Goal: Transaction & Acquisition: Purchase product/service

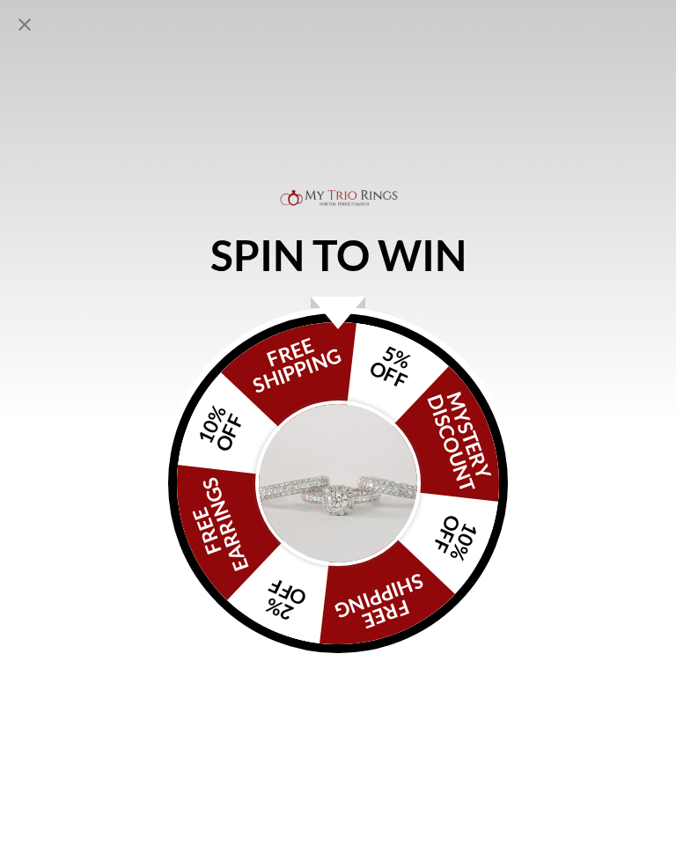
scroll to position [259, 0]
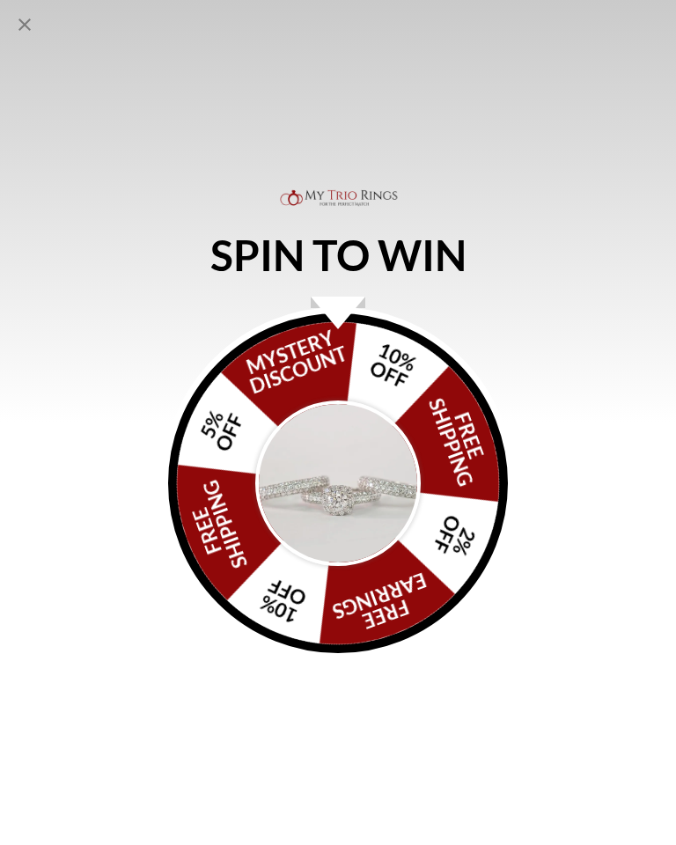
click at [341, 298] on div "Alia popup" at bounding box center [338, 313] width 55 height 33
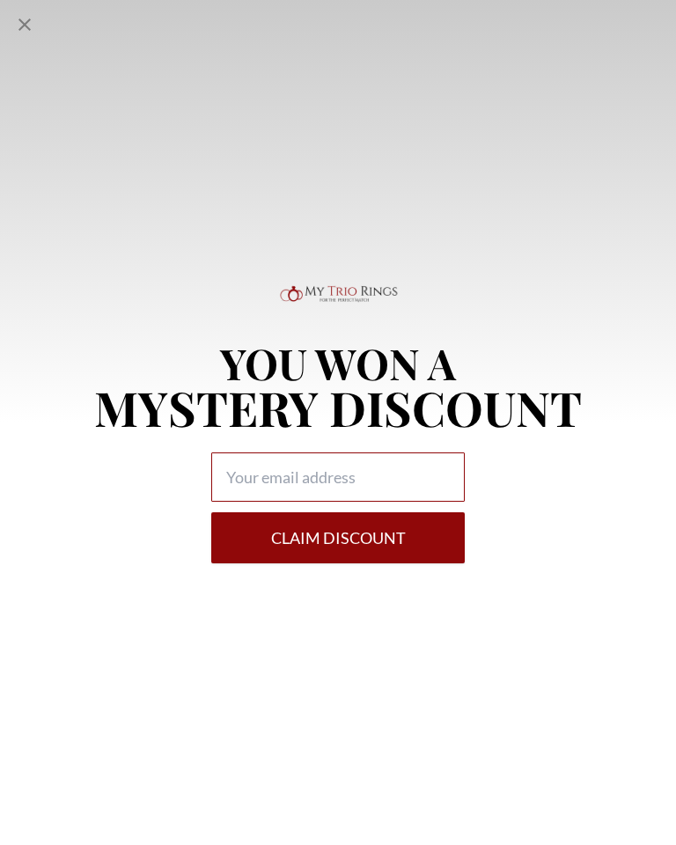
click at [261, 473] on input "Alia popup" at bounding box center [337, 476] width 253 height 49
click at [347, 468] on input "[PERSON_NAME].rice60@.[DOMAIN_NAME]" at bounding box center [337, 476] width 253 height 49
click at [432, 480] on input "[PERSON_NAME][EMAIL_ADDRESS][DOMAIN_NAME]" at bounding box center [337, 476] width 253 height 49
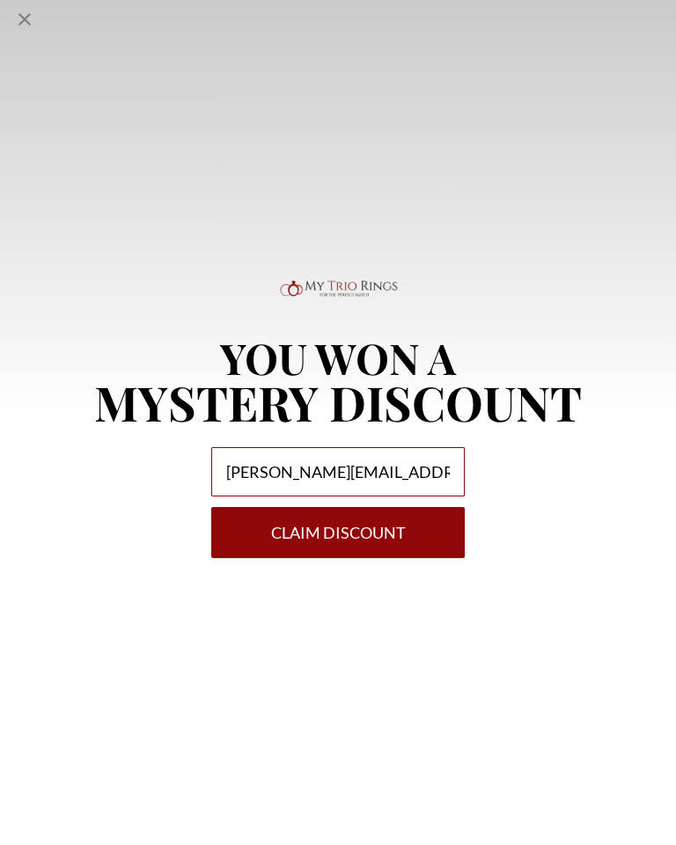
type input "[PERSON_NAME][EMAIL_ADDRESS][DOMAIN_NAME]"
click at [375, 535] on button "Claim DISCOUNT" at bounding box center [337, 537] width 253 height 51
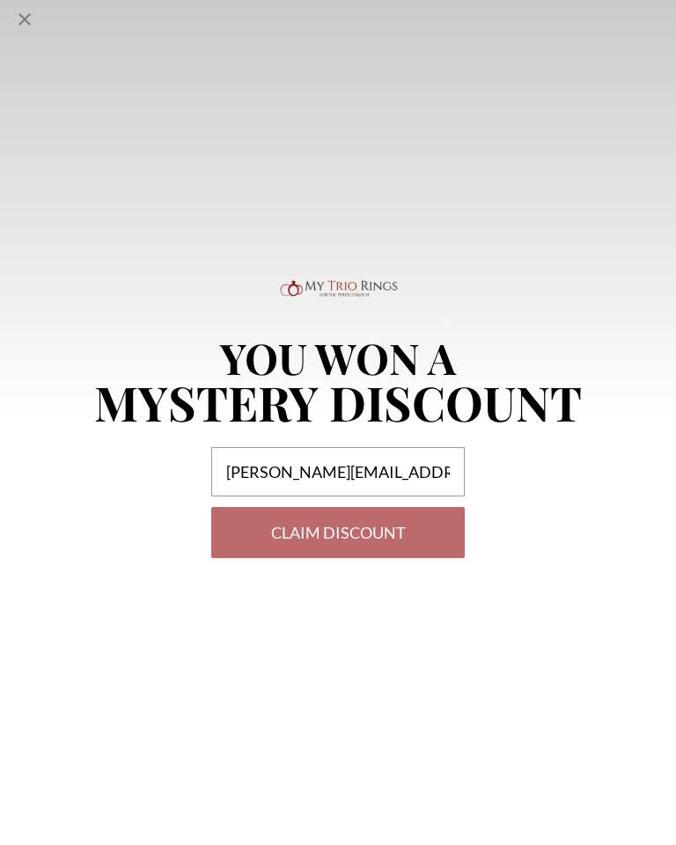
scroll to position [5, 0]
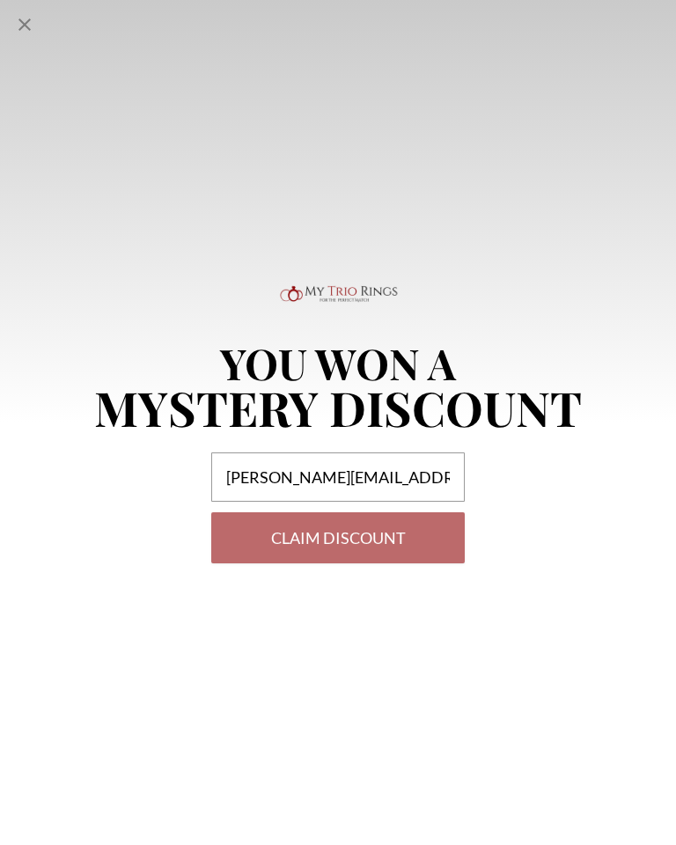
select select "US"
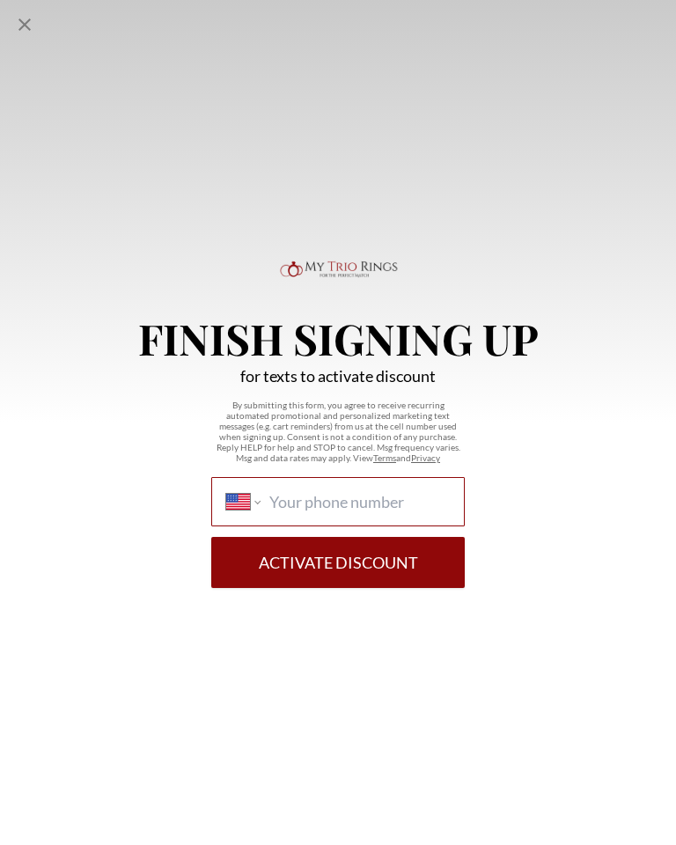
click at [312, 511] on input "International [GEOGRAPHIC_DATA] [GEOGRAPHIC_DATA] [GEOGRAPHIC_DATA] [GEOGRAPHIC…" at bounding box center [359, 501] width 180 height 19
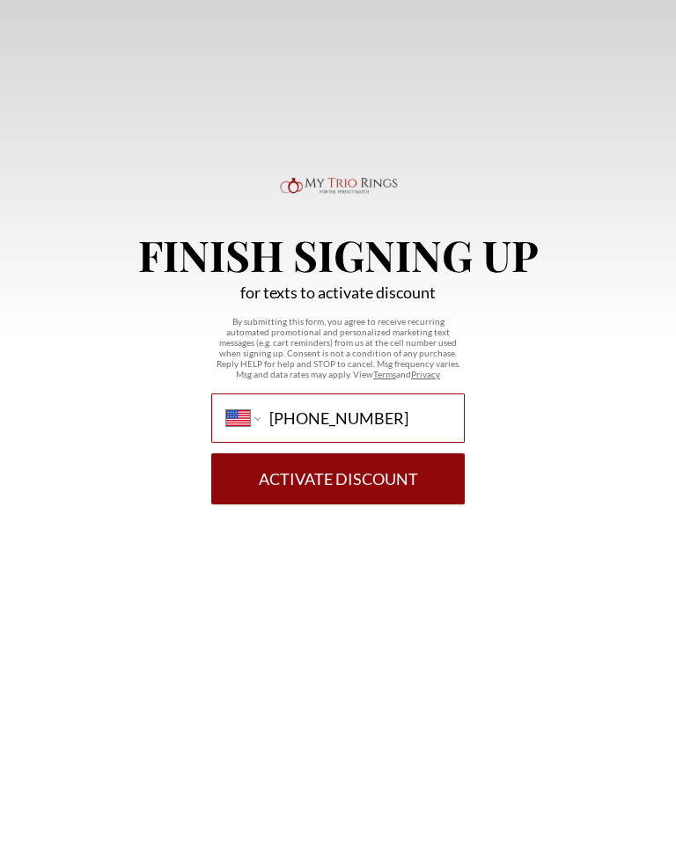
type input "[PHONE_NUMBER]"
click at [363, 537] on button "Activate Discount" at bounding box center [337, 562] width 253 height 51
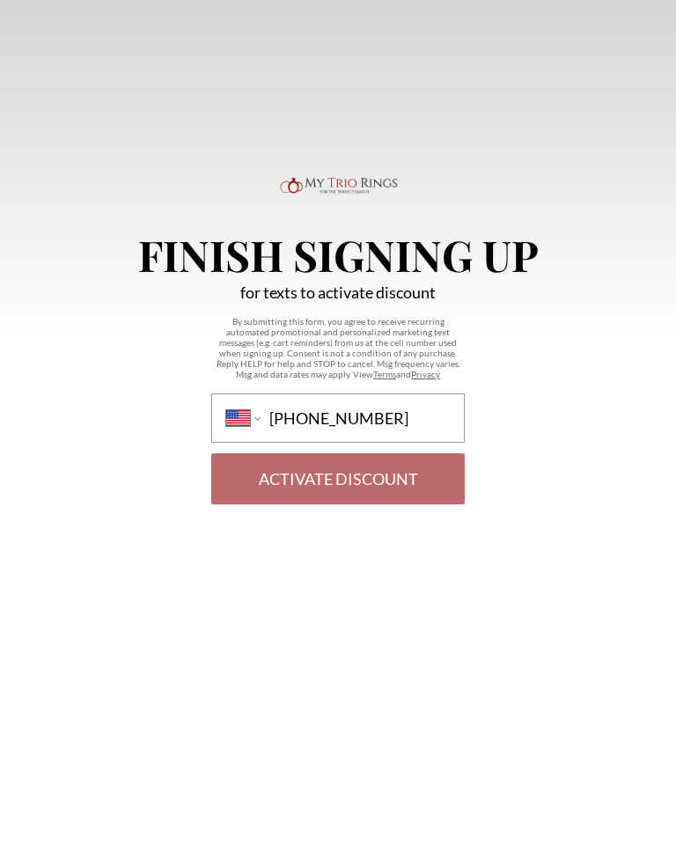
scroll to position [89, 0]
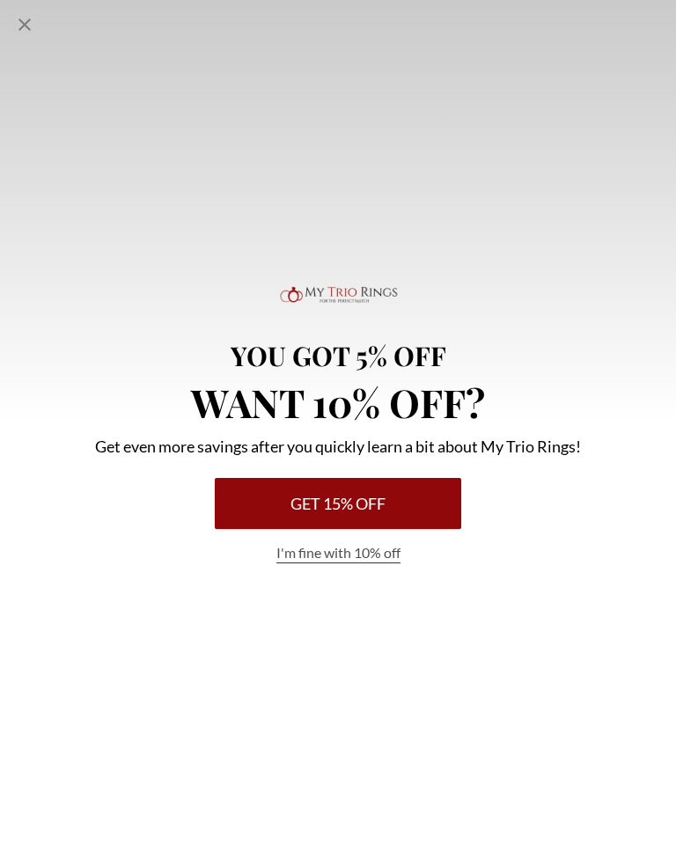
click at [404, 510] on button "Get 15% Off" at bounding box center [338, 503] width 246 height 51
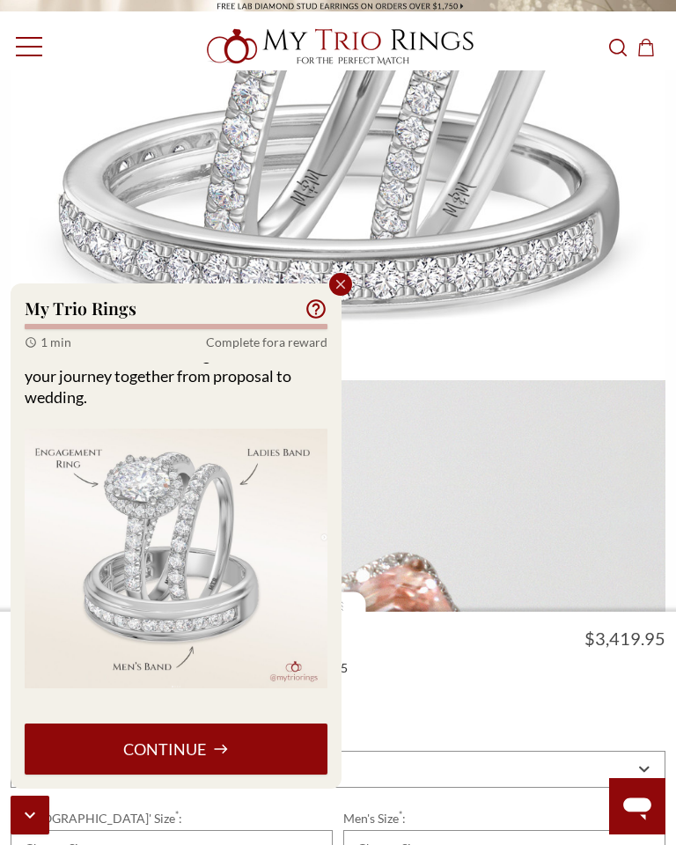
scroll to position [95, 0]
click at [231, 767] on button "Continue" at bounding box center [176, 748] width 303 height 51
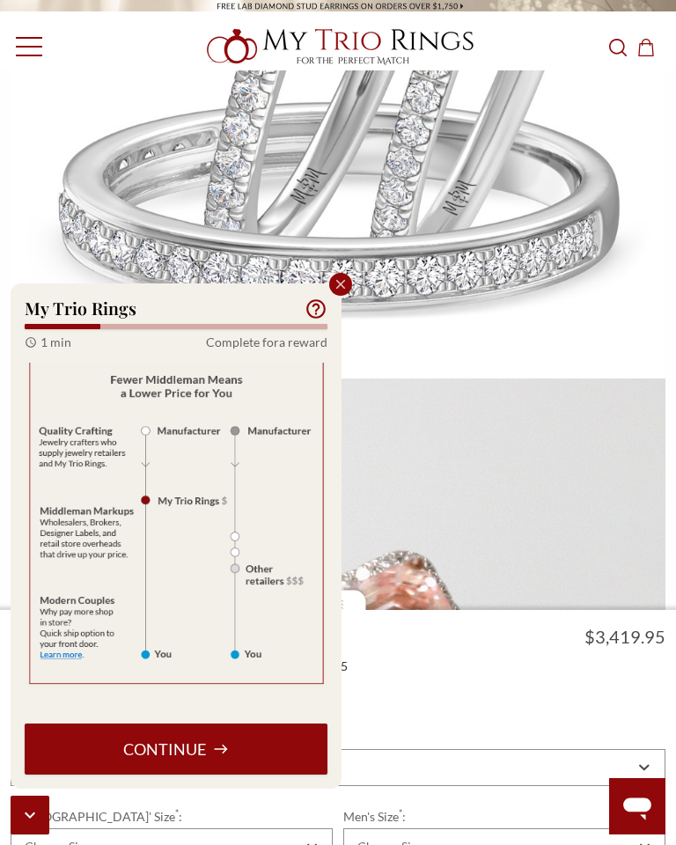
scroll to position [153, 0]
click at [241, 764] on button "Continue" at bounding box center [176, 748] width 303 height 51
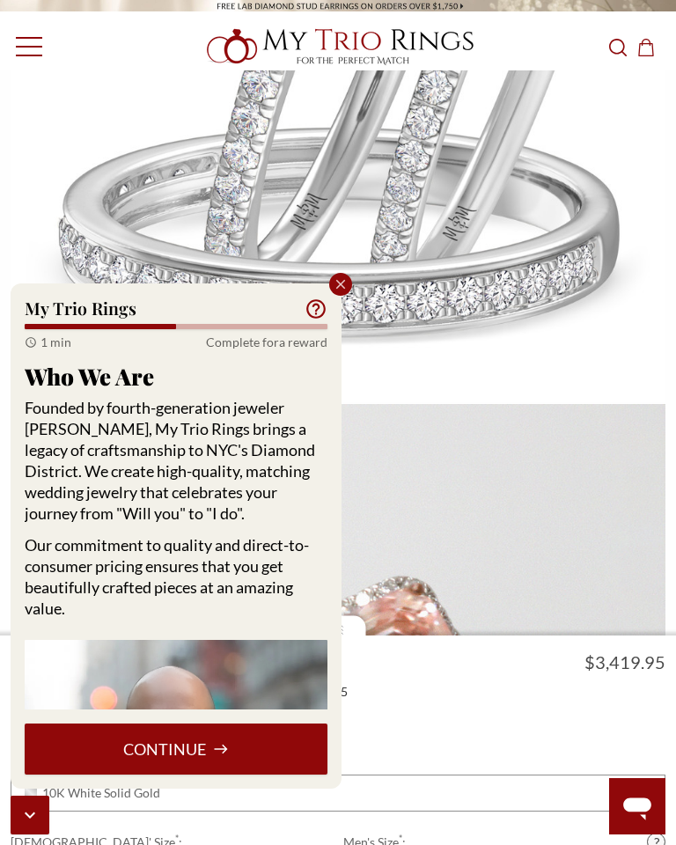
scroll to position [64, 0]
click at [193, 740] on button "Continue" at bounding box center [176, 748] width 303 height 51
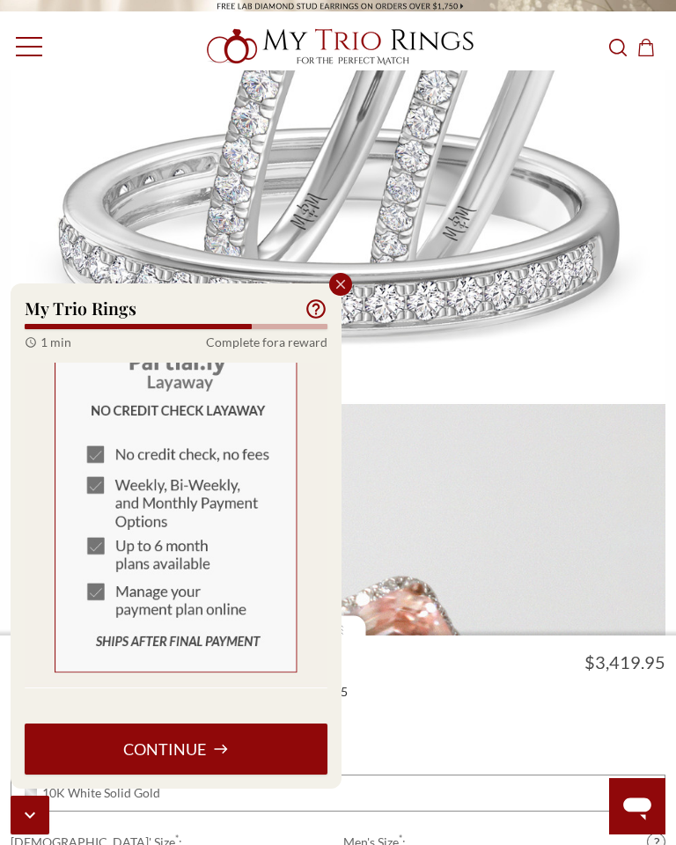
scroll to position [1042, 0]
click at [341, 283] on icon "Close popup" at bounding box center [341, 285] width 10 height 10
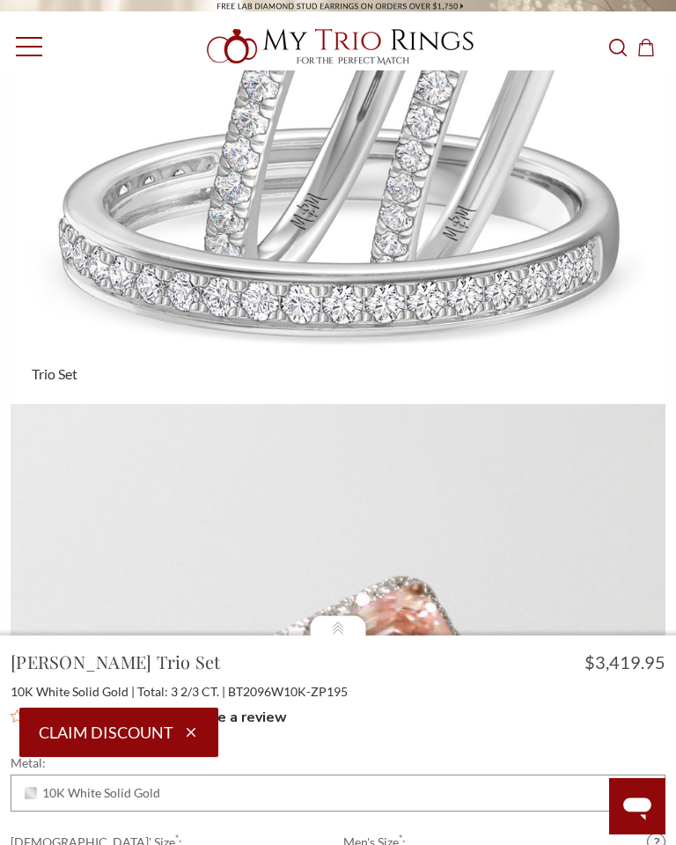
click at [198, 724] on icon "button" at bounding box center [191, 732] width 16 height 16
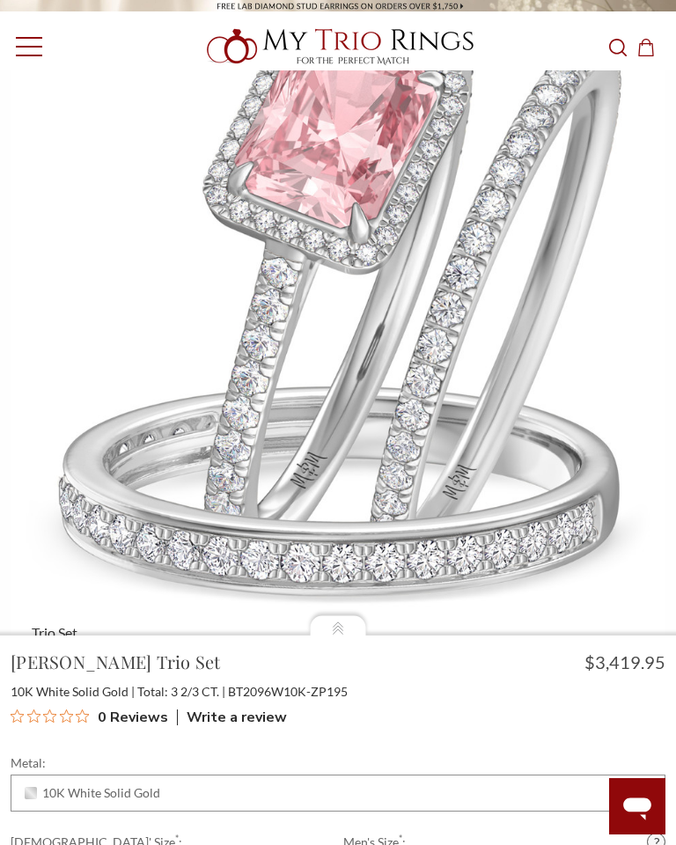
scroll to position [0, 0]
